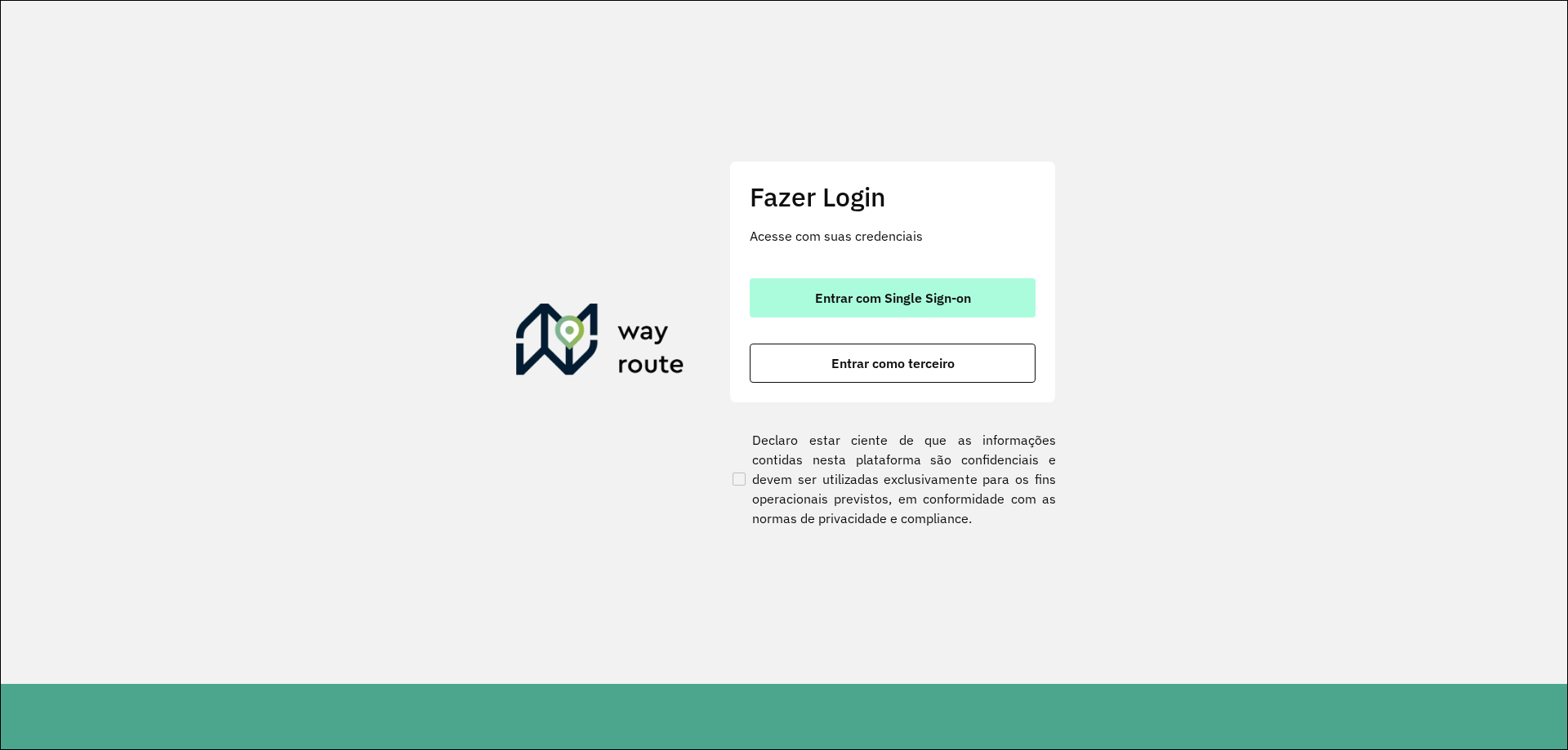
click at [918, 304] on span "Entrar com Single Sign-on" at bounding box center [892, 298] width 156 height 13
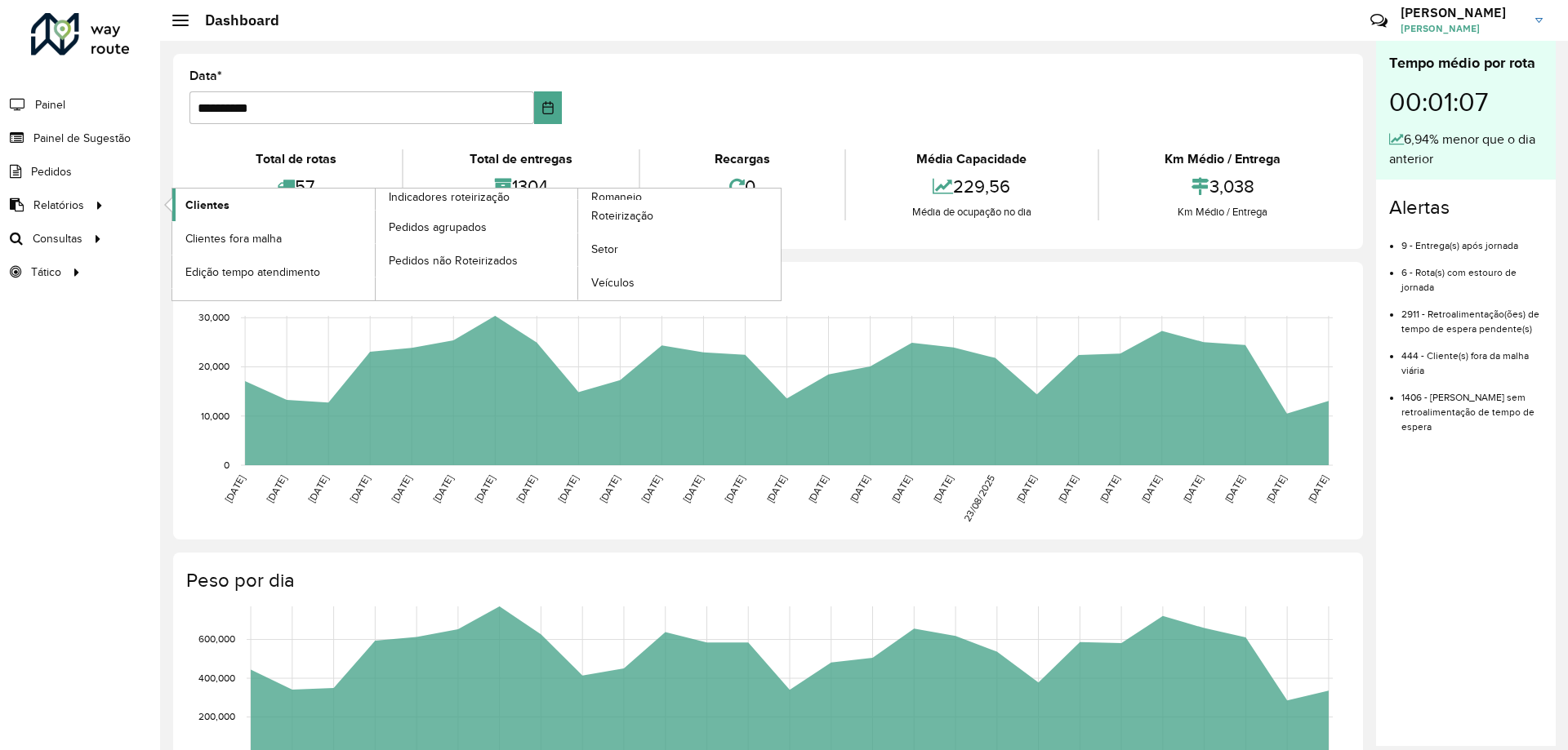
click at [267, 218] on link "Clientes" at bounding box center [273, 205] width 203 height 33
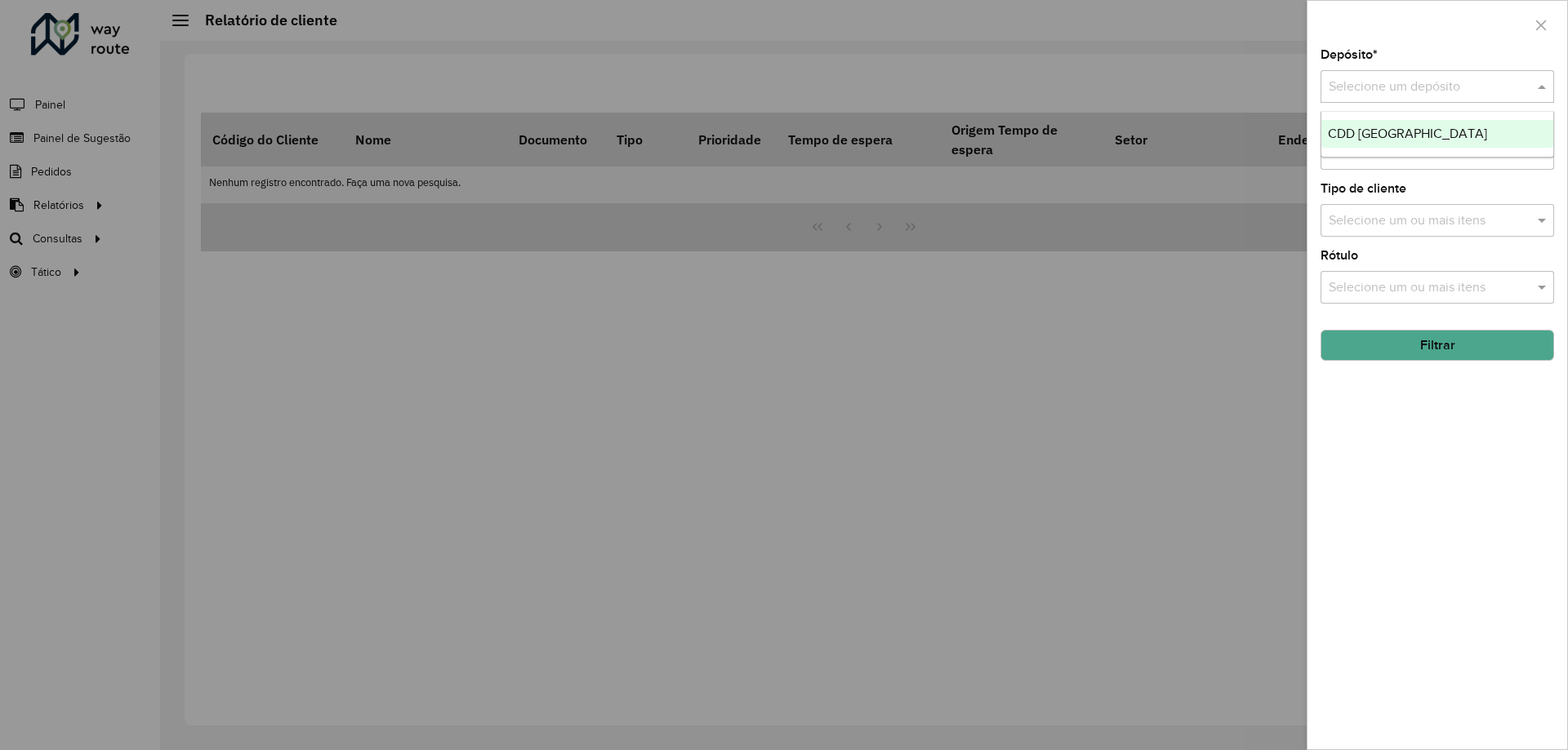
click at [1432, 89] on input "text" at bounding box center [1421, 87] width 185 height 20
click at [1437, 133] on span "CDD [GEOGRAPHIC_DATA]" at bounding box center [1407, 133] width 159 height 14
click at [1400, 353] on button "Filtrar" at bounding box center [1437, 345] width 234 height 31
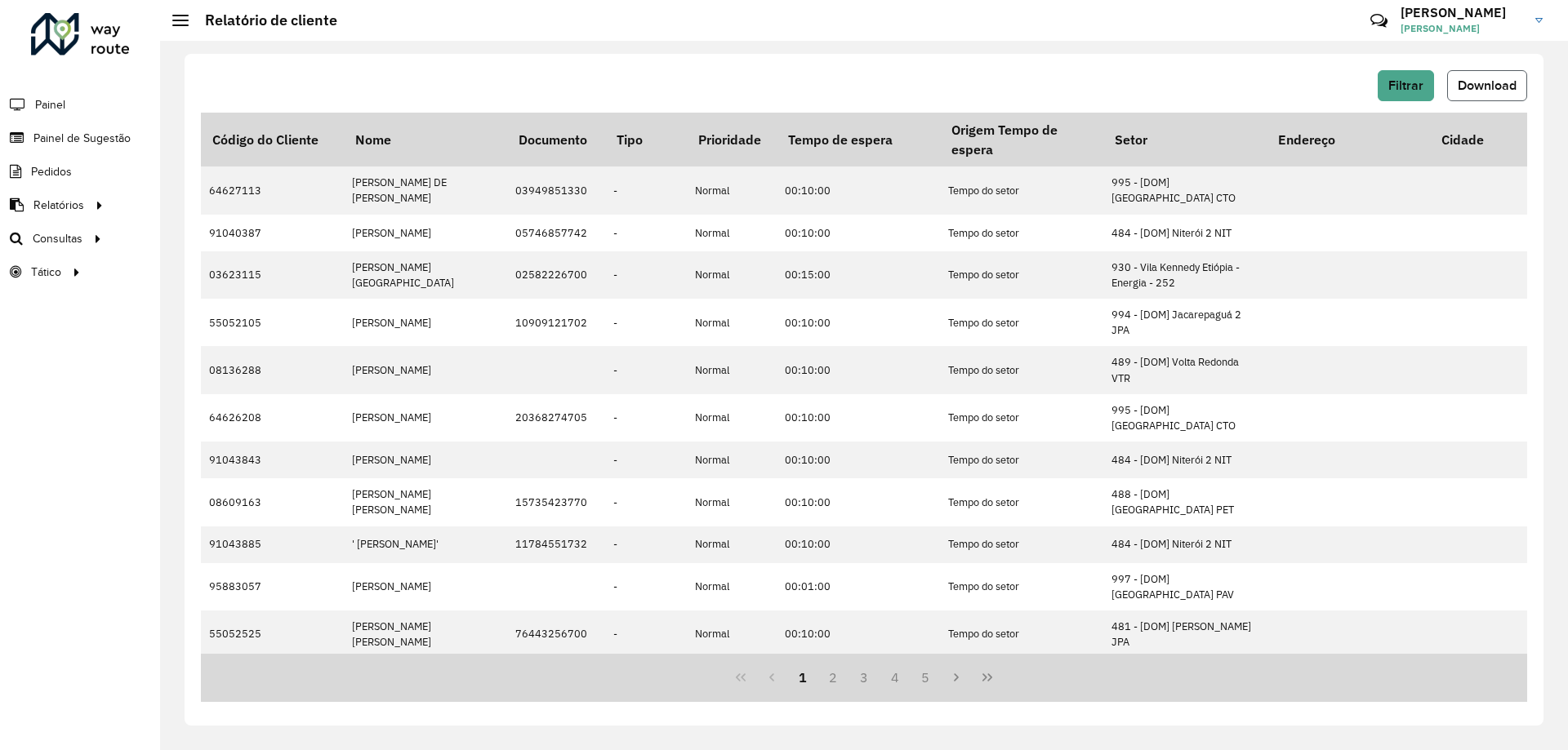
click at [1490, 95] on button "Download" at bounding box center [1488, 85] width 80 height 31
